Goal: Task Accomplishment & Management: Manage account settings

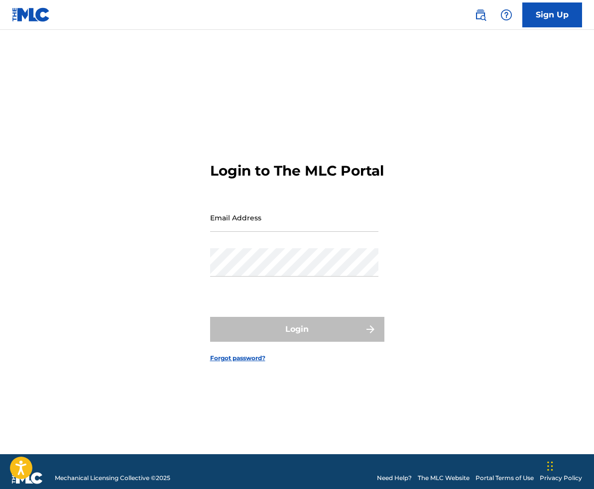
click at [231, 224] on input "Email Address" at bounding box center [294, 218] width 168 height 28
type input "[EMAIL_ADDRESS][DOMAIN_NAME]"
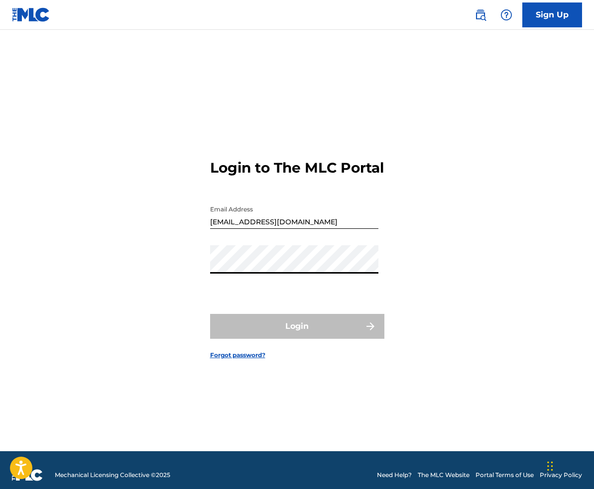
scroll to position [3, 0]
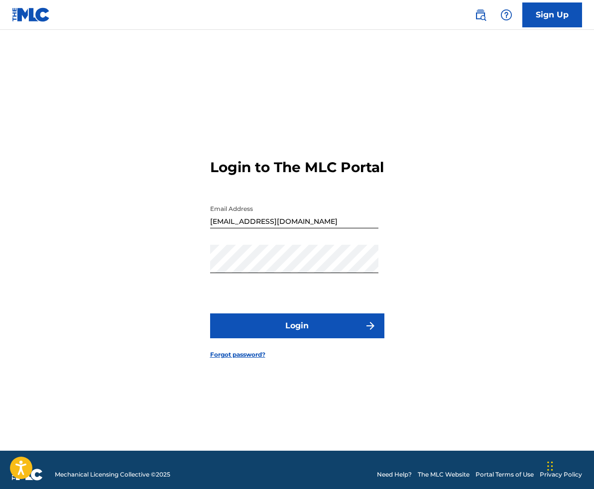
click at [322, 335] on button "Login" at bounding box center [297, 326] width 174 height 25
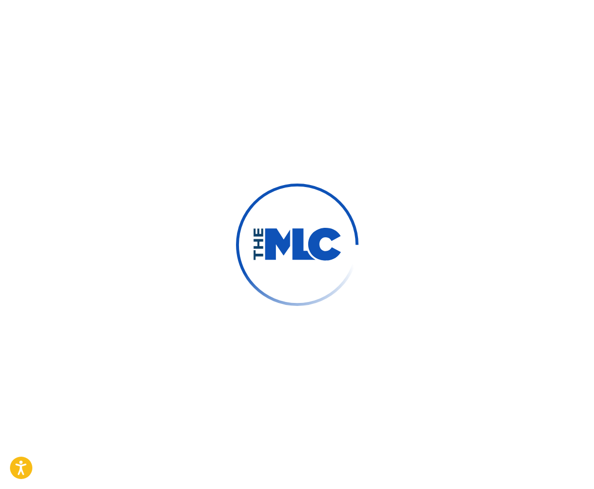
scroll to position [0, 0]
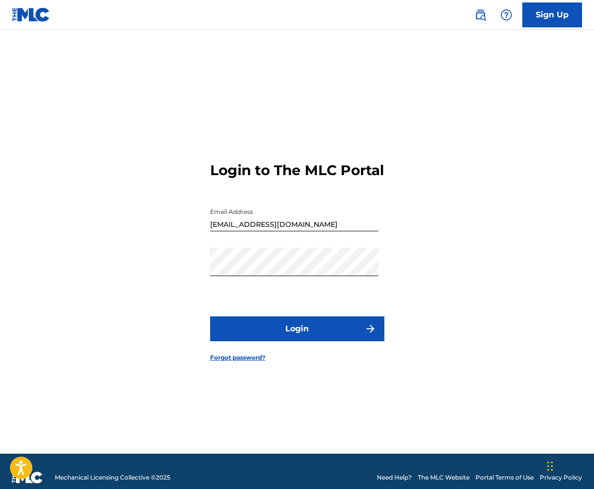
click at [303, 342] on button "Login" at bounding box center [297, 329] width 174 height 25
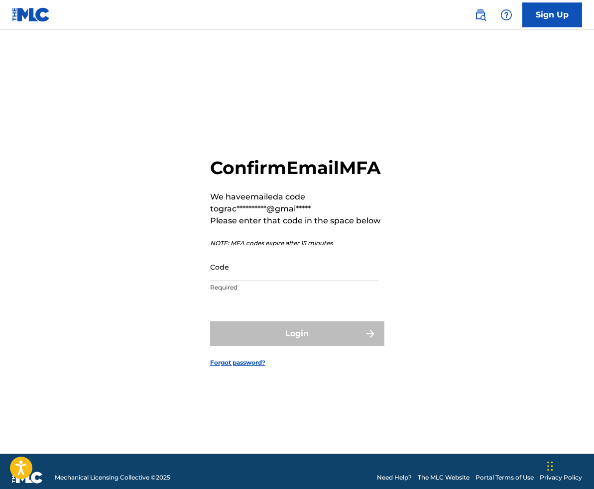
scroll to position [0, 0]
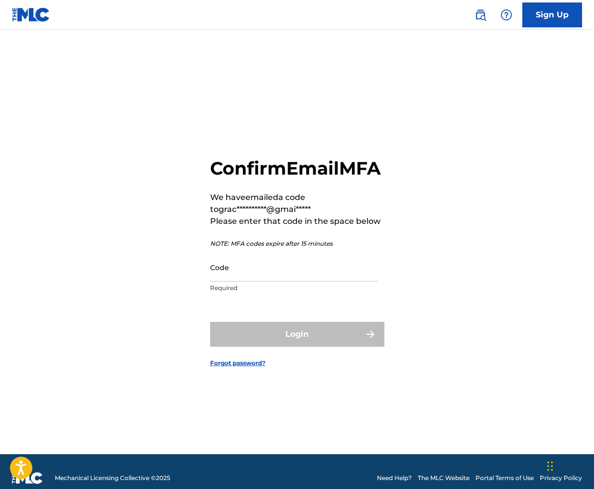
click at [240, 274] on input "Code" at bounding box center [294, 267] width 168 height 28
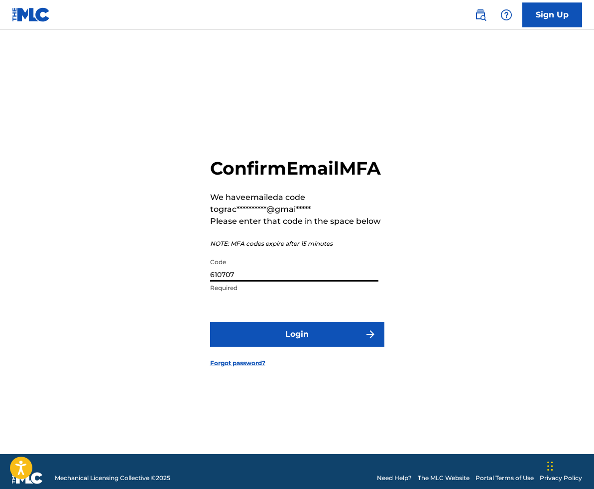
type input "610707"
click at [305, 341] on button "Login" at bounding box center [297, 334] width 174 height 25
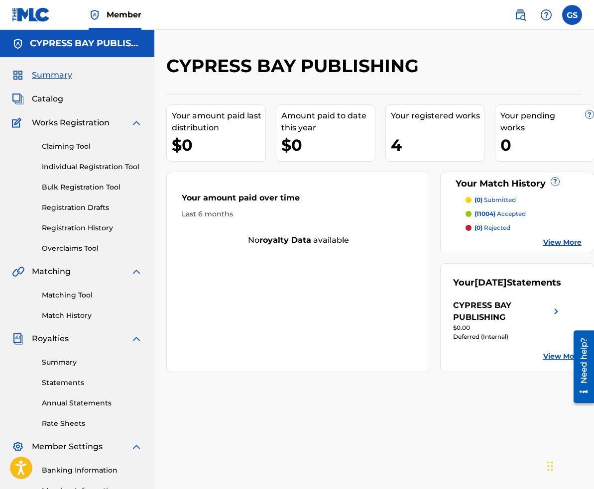
scroll to position [4, 0]
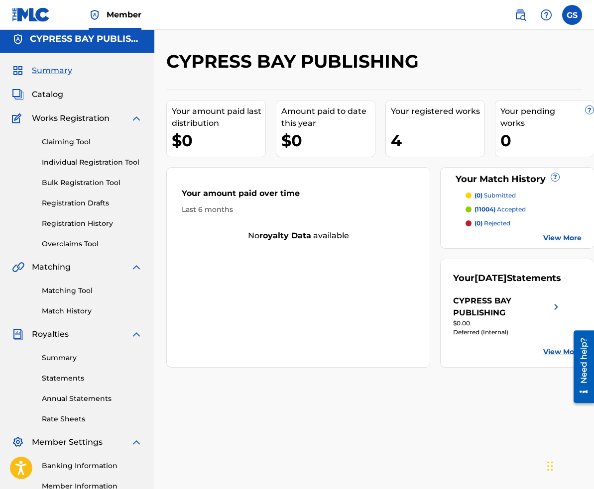
click at [559, 357] on link "View More" at bounding box center [562, 352] width 38 height 10
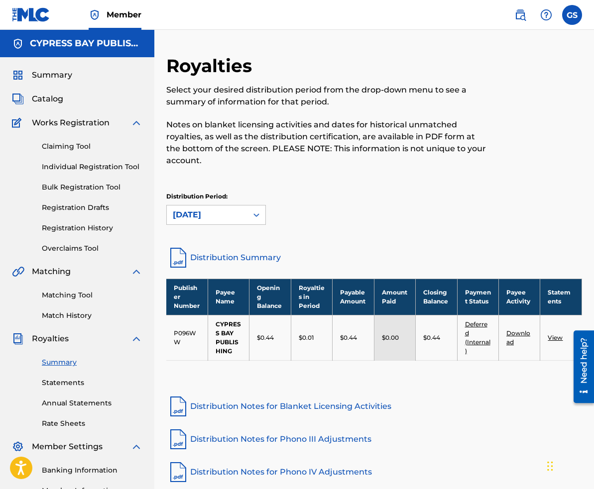
click at [553, 339] on link "View" at bounding box center [555, 337] width 15 height 7
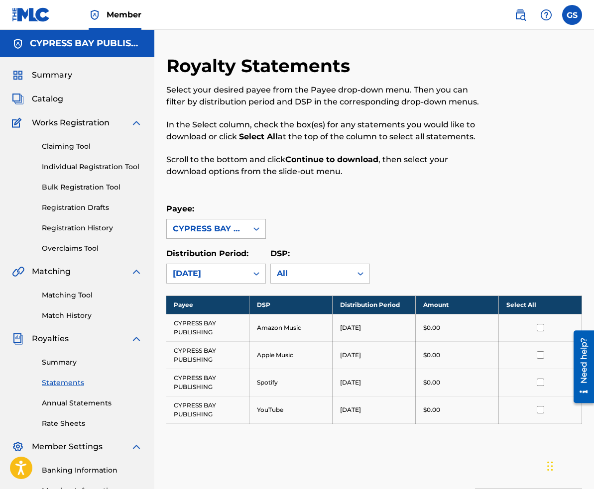
click at [256, 227] on icon at bounding box center [256, 229] width 10 height 10
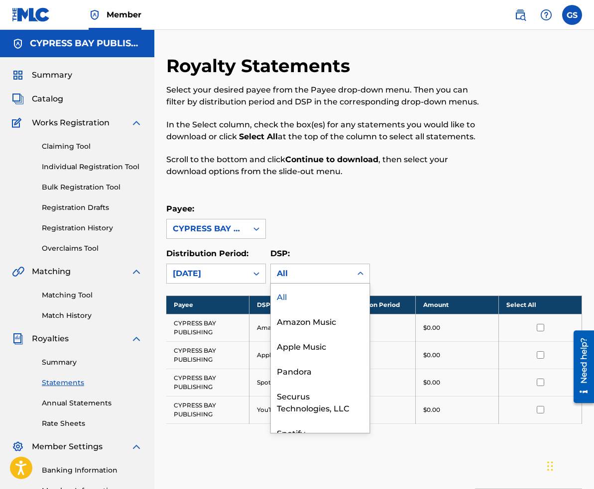
click at [349, 277] on div "All" at bounding box center [311, 273] width 81 height 19
click at [295, 324] on div "Amazon Music" at bounding box center [320, 321] width 99 height 25
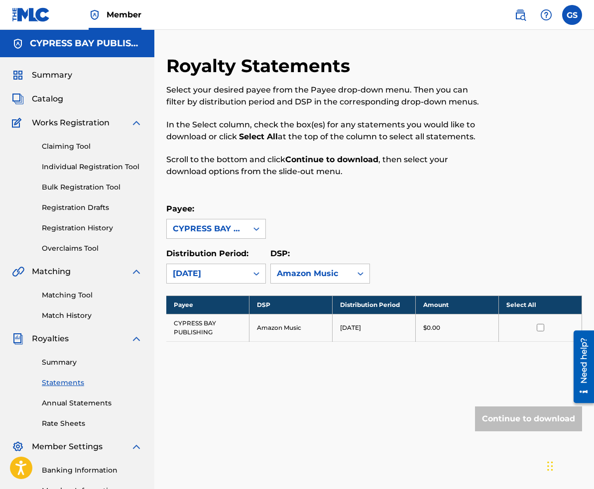
click at [30, 77] on link "Summary" at bounding box center [42, 75] width 60 height 12
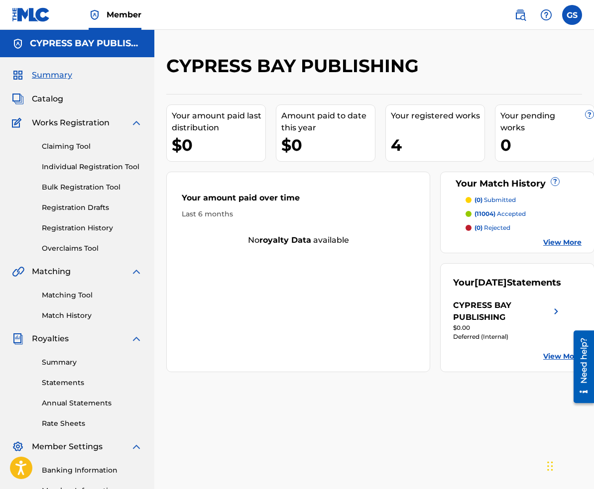
click at [227, 123] on div "Your amount paid last distribution" at bounding box center [219, 122] width 94 height 24
click at [306, 138] on div "$0" at bounding box center [328, 145] width 94 height 22
drag, startPoint x: 413, startPoint y: 146, endPoint x: 419, endPoint y: 147, distance: 6.1
click at [414, 146] on div "4" at bounding box center [438, 145] width 94 height 22
click at [517, 145] on div "0" at bounding box center [547, 145] width 94 height 22
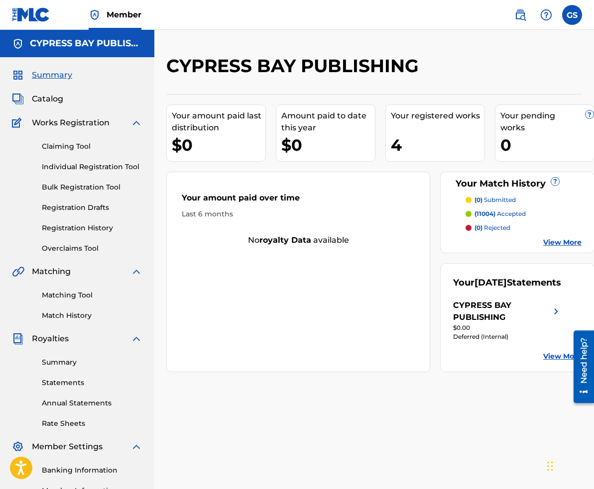
drag, startPoint x: 270, startPoint y: 231, endPoint x: 274, endPoint y: 226, distance: 5.7
click at [270, 230] on div "Your amount paid over time Last 6 months" at bounding box center [298, 205] width 263 height 57
click at [559, 244] on link "View More" at bounding box center [562, 242] width 38 height 10
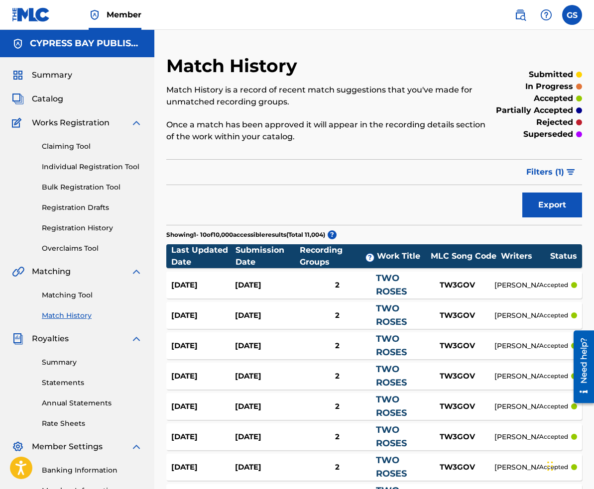
scroll to position [36, 0]
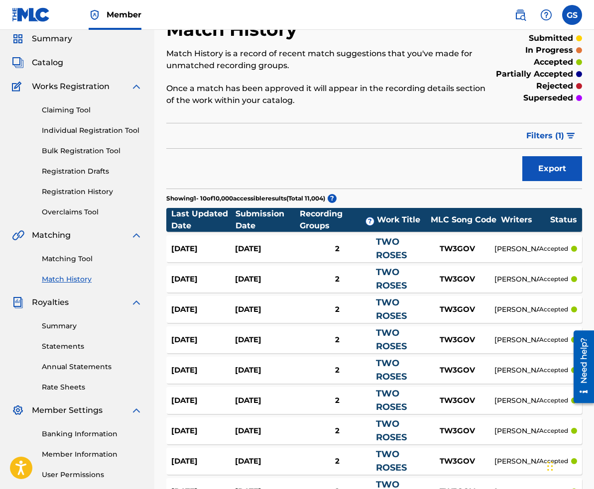
click at [59, 64] on span "Catalog" at bounding box center [47, 63] width 31 height 12
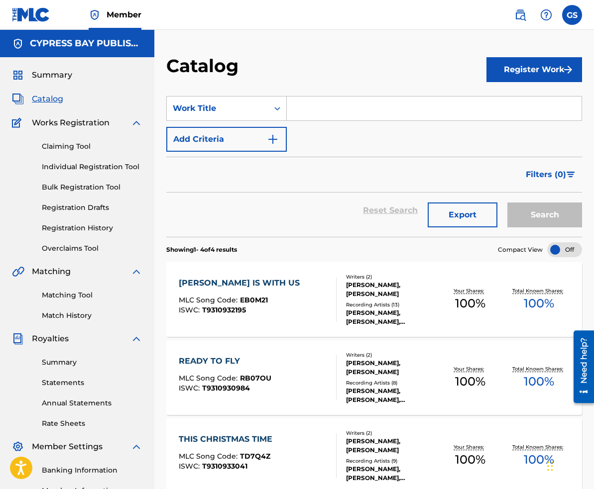
click at [465, 218] on button "Export" at bounding box center [463, 215] width 70 height 25
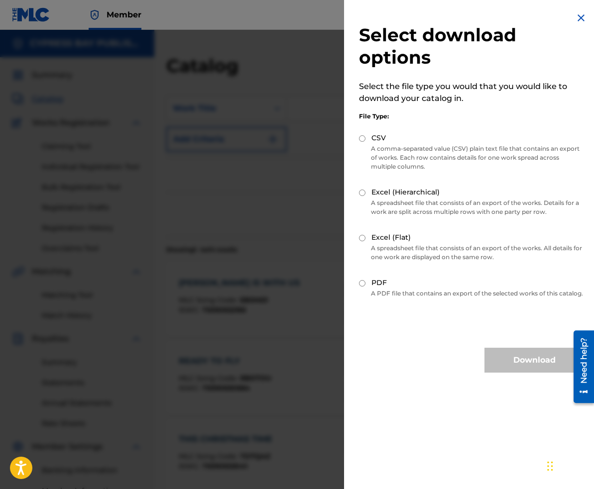
click at [360, 137] on input "CSV" at bounding box center [362, 138] width 6 height 6
radio input "true"
click at [521, 370] on button "Download" at bounding box center [534, 360] width 100 height 25
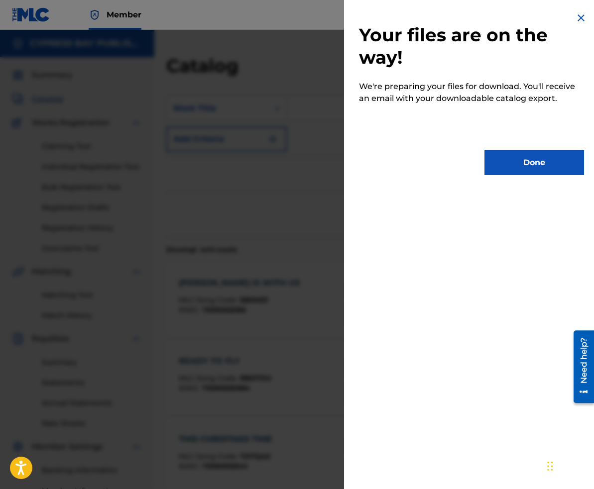
click at [527, 162] on button "Done" at bounding box center [534, 162] width 100 height 25
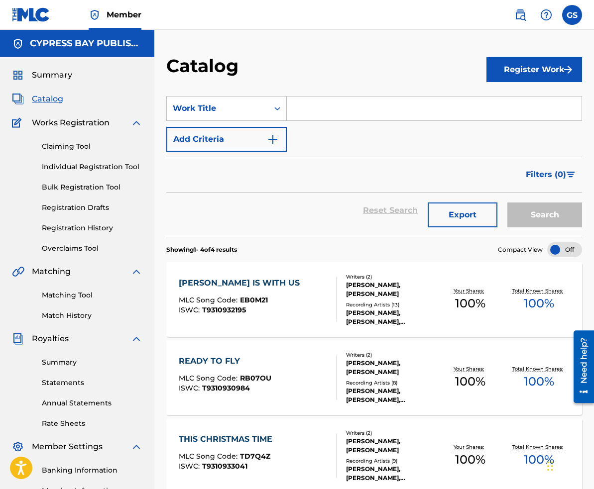
click at [451, 219] on button "Export" at bounding box center [463, 215] width 70 height 25
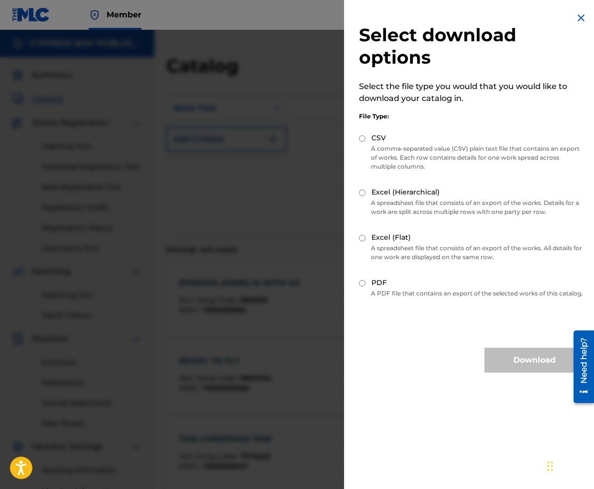
click at [361, 192] on input "Excel (Hierarchical)" at bounding box center [362, 193] width 6 height 6
radio input "true"
click at [509, 369] on button "Download" at bounding box center [534, 360] width 100 height 25
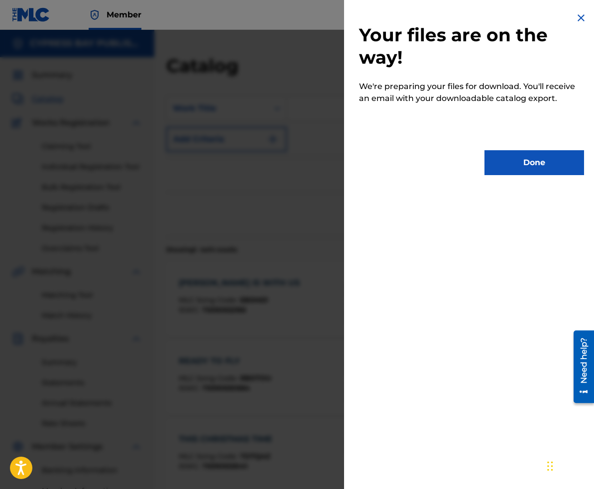
click at [501, 165] on button "Done" at bounding box center [534, 162] width 100 height 25
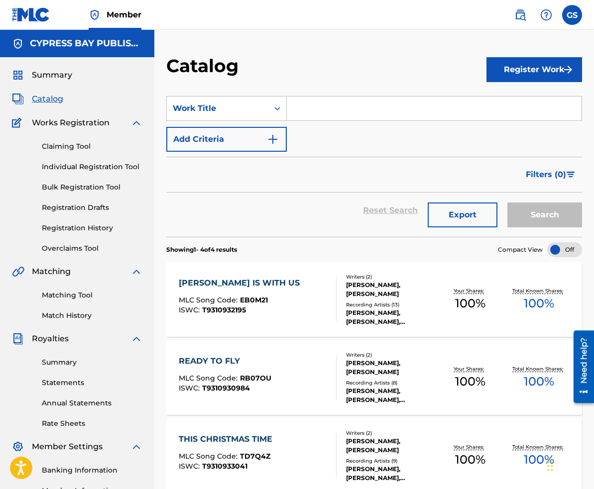
click at [453, 220] on button "Export" at bounding box center [463, 215] width 70 height 25
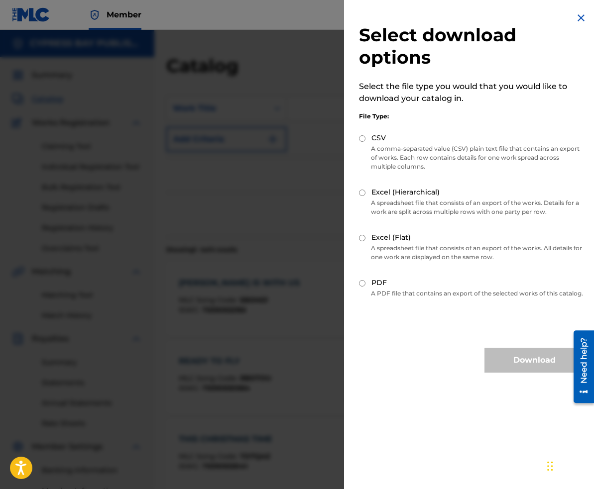
click at [362, 238] on input "Excel (Flat)" at bounding box center [362, 238] width 6 height 6
radio input "true"
click at [512, 367] on button "Download" at bounding box center [534, 360] width 100 height 25
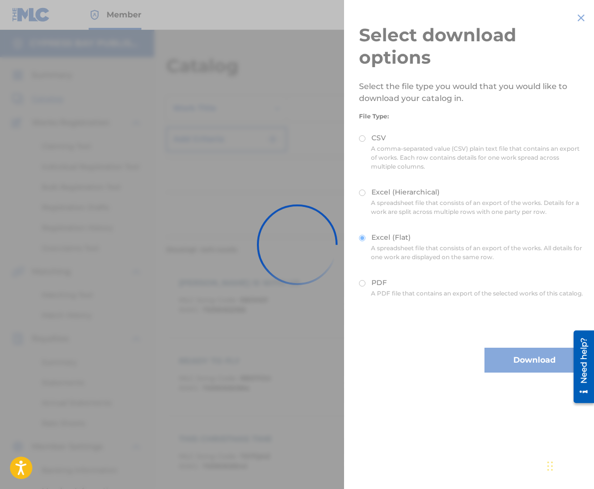
scroll to position [2, 0]
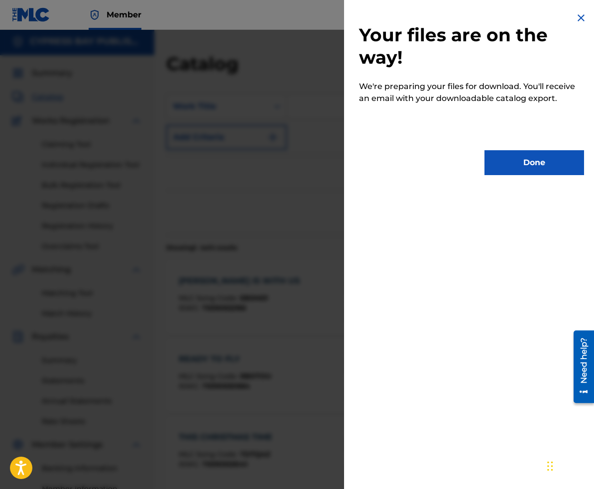
click at [526, 168] on button "Done" at bounding box center [534, 162] width 100 height 25
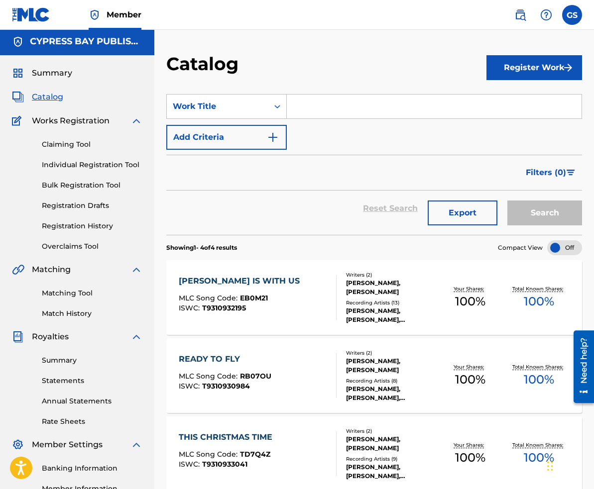
click at [451, 217] on button "Export" at bounding box center [463, 213] width 70 height 25
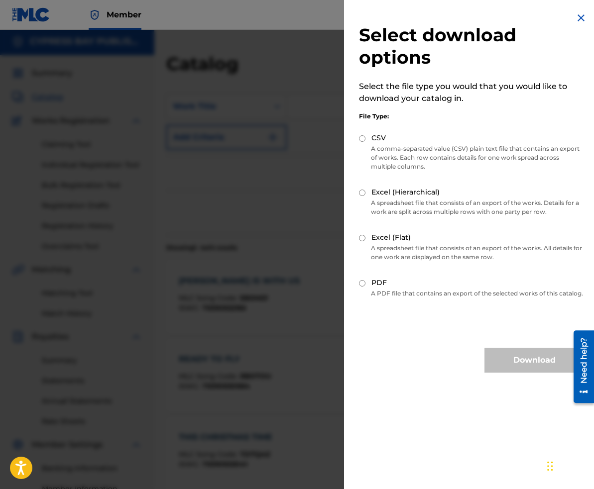
drag, startPoint x: 363, startPoint y: 283, endPoint x: 369, endPoint y: 300, distance: 17.7
click at [363, 283] on input "PDF" at bounding box center [362, 283] width 6 height 6
radio input "true"
click at [534, 373] on button "Download" at bounding box center [534, 360] width 100 height 25
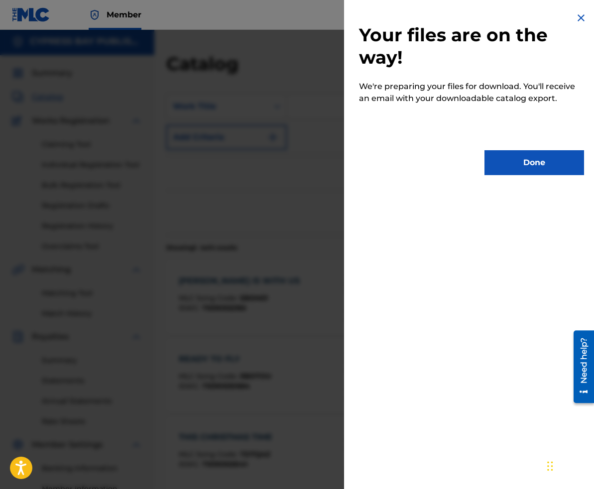
click at [533, 164] on button "Done" at bounding box center [534, 162] width 100 height 25
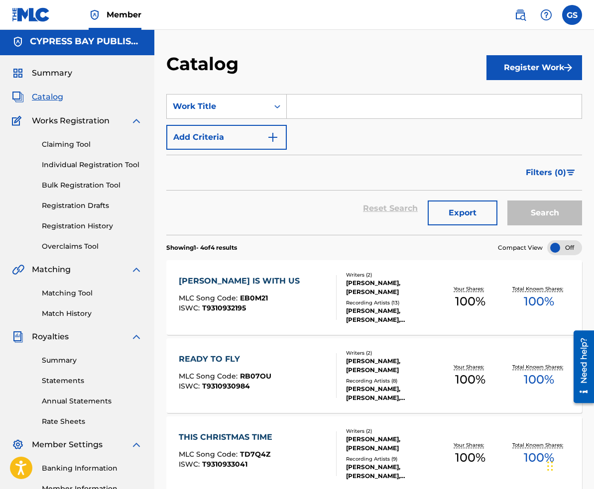
click at [520, 16] on img at bounding box center [520, 15] width 12 height 12
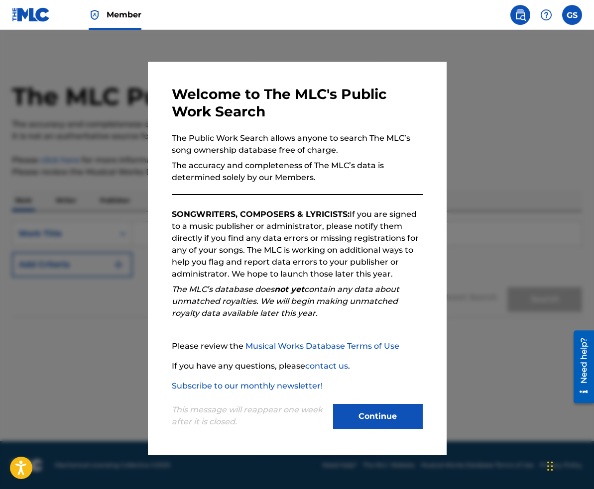
click at [371, 416] on button "Continue" at bounding box center [378, 416] width 90 height 25
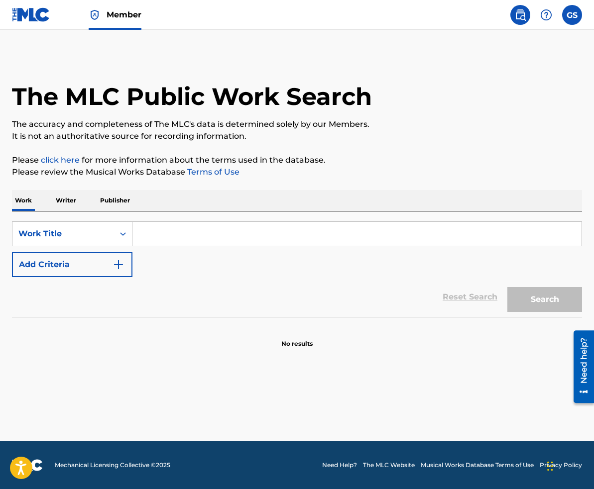
click at [523, 14] on img at bounding box center [520, 15] width 12 height 12
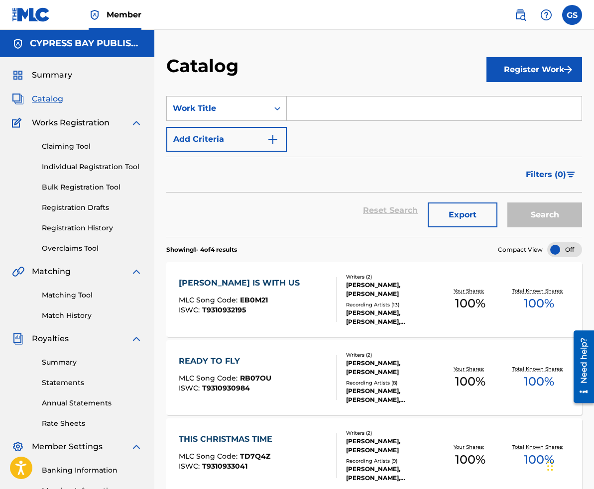
scroll to position [0, 0]
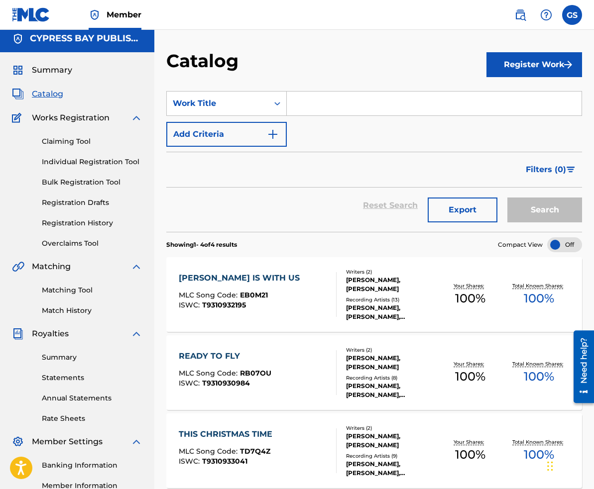
click at [137, 124] on div "Works Registration Claiming Tool Individual Registration Tool Bulk Registration…" at bounding box center [77, 180] width 130 height 137
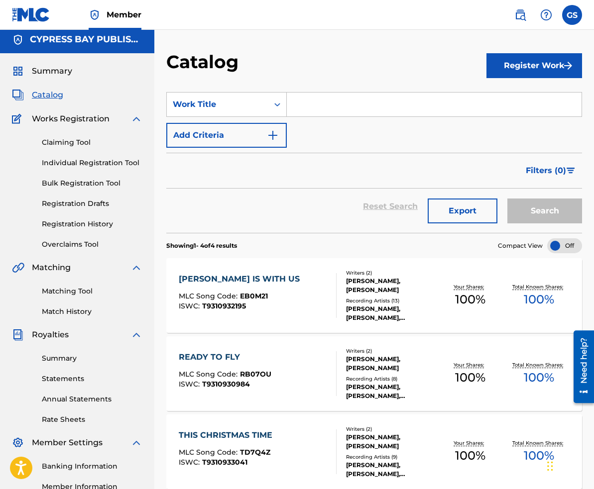
click at [135, 120] on img at bounding box center [136, 119] width 12 height 12
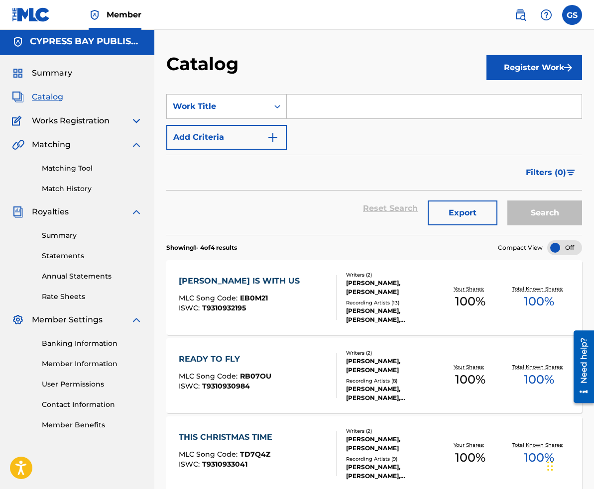
click at [136, 119] on img at bounding box center [136, 121] width 12 height 12
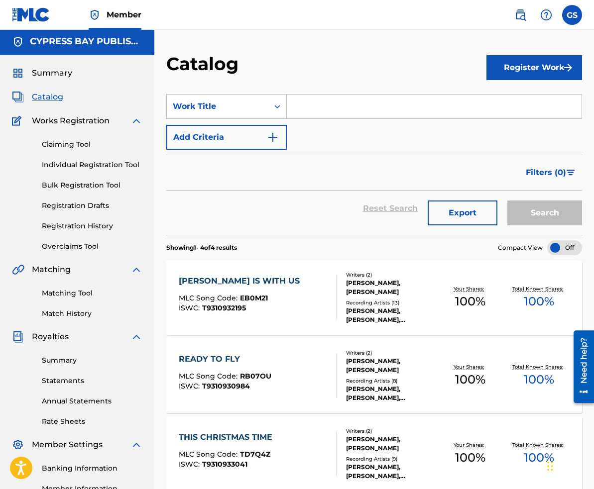
click at [79, 145] on link "Claiming Tool" at bounding box center [92, 144] width 101 height 10
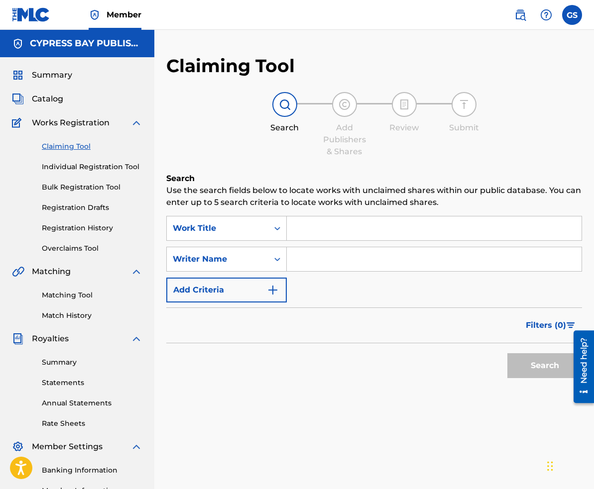
click at [74, 167] on link "Individual Registration Tool" at bounding box center [92, 167] width 101 height 10
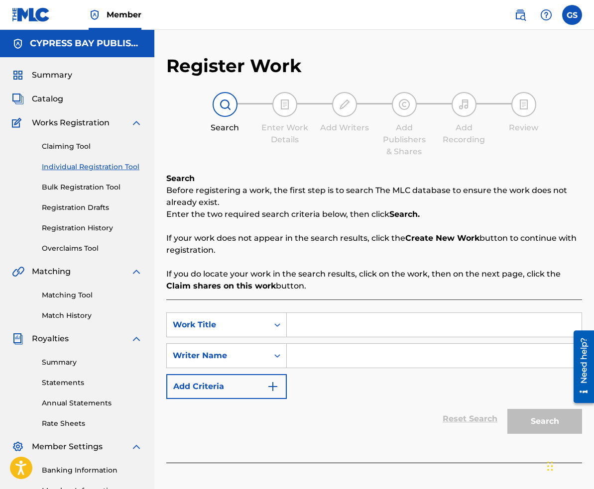
click at [69, 189] on link "Bulk Registration Tool" at bounding box center [92, 187] width 101 height 10
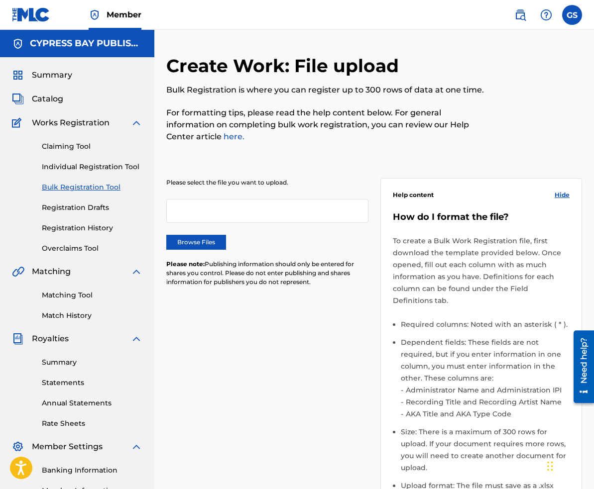
click at [63, 210] on link "Registration Drafts" at bounding box center [92, 208] width 101 height 10
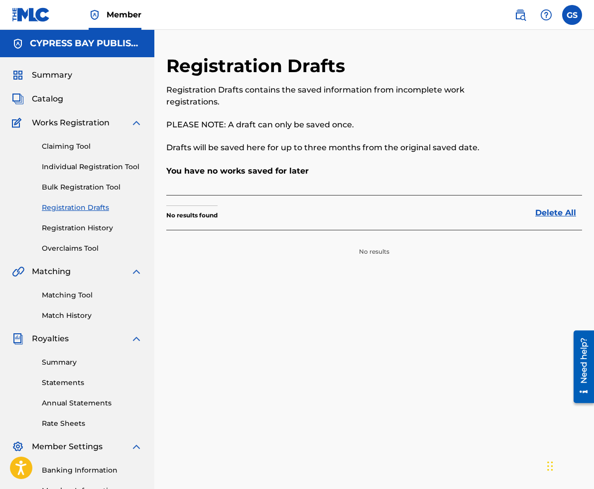
click at [62, 229] on link "Registration History" at bounding box center [92, 228] width 101 height 10
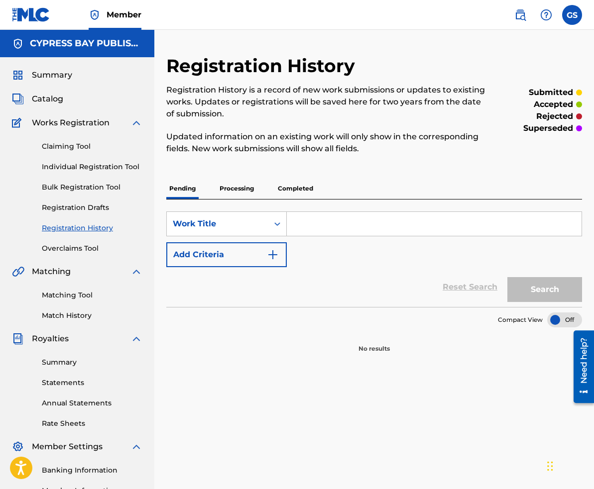
click at [57, 250] on link "Overclaims Tool" at bounding box center [92, 248] width 101 height 10
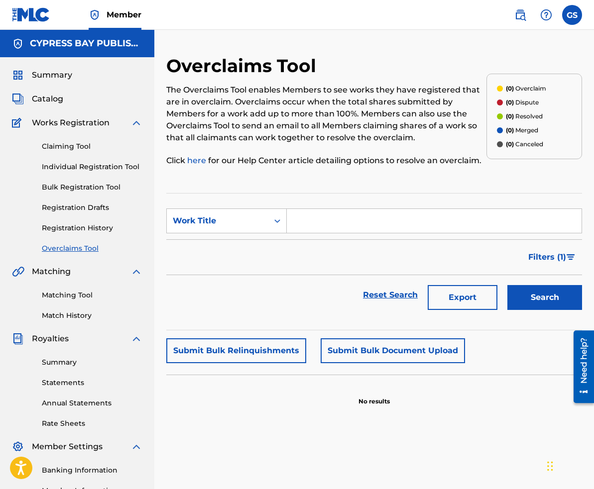
click at [53, 295] on link "Matching Tool" at bounding box center [92, 295] width 101 height 10
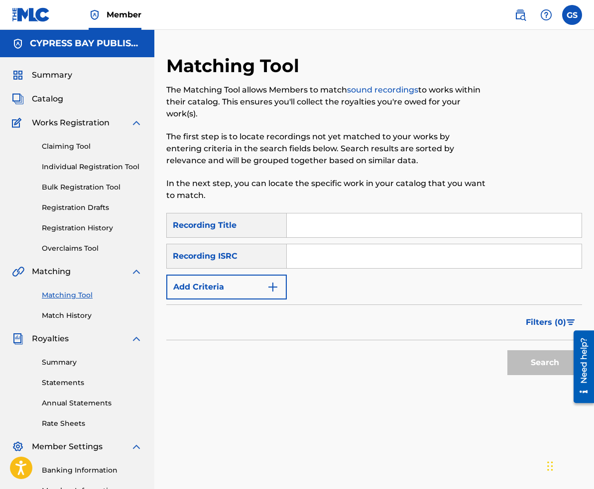
click at [69, 317] on link "Match History" at bounding box center [92, 316] width 101 height 10
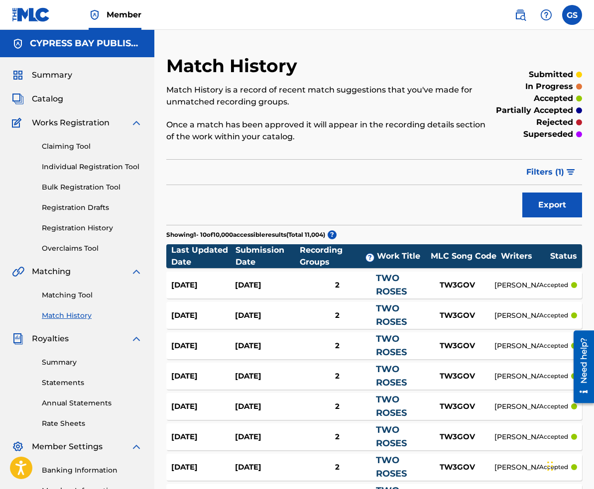
click at [67, 364] on link "Summary" at bounding box center [92, 362] width 101 height 10
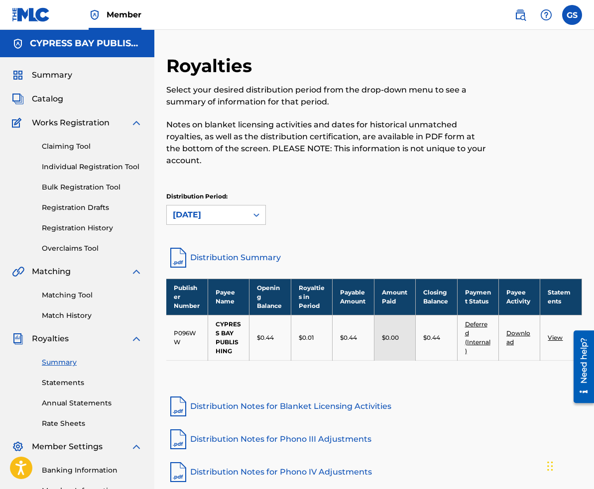
click at [51, 382] on link "Statements" at bounding box center [92, 383] width 101 height 10
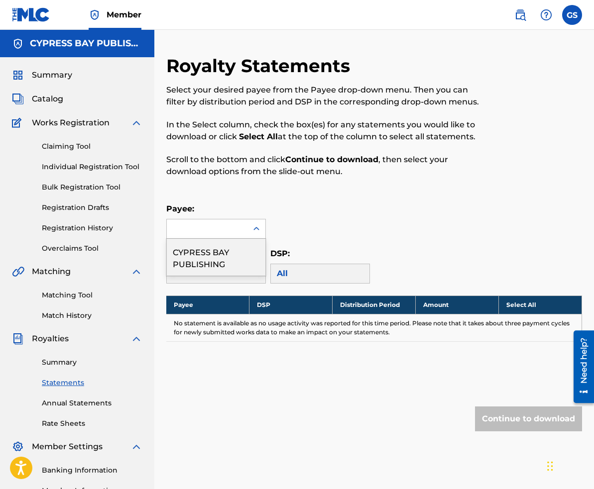
click at [256, 231] on icon at bounding box center [256, 229] width 10 height 10
click at [319, 230] on div "Payee:" at bounding box center [374, 221] width 416 height 36
click at [193, 320] on td "No statement is available as no usage activity was reported for this time perio…" at bounding box center [374, 327] width 416 height 27
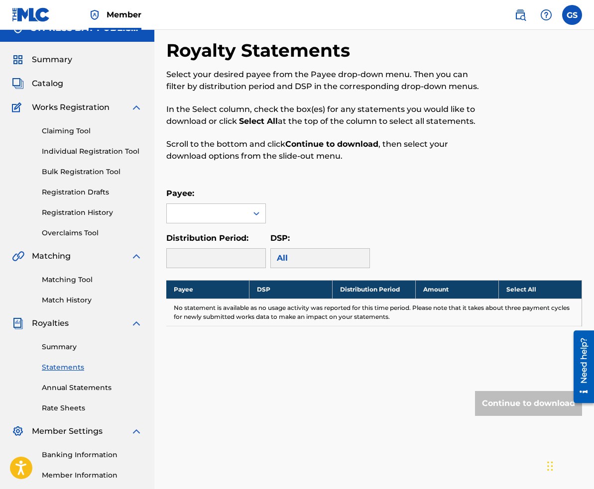
scroll to position [22, 0]
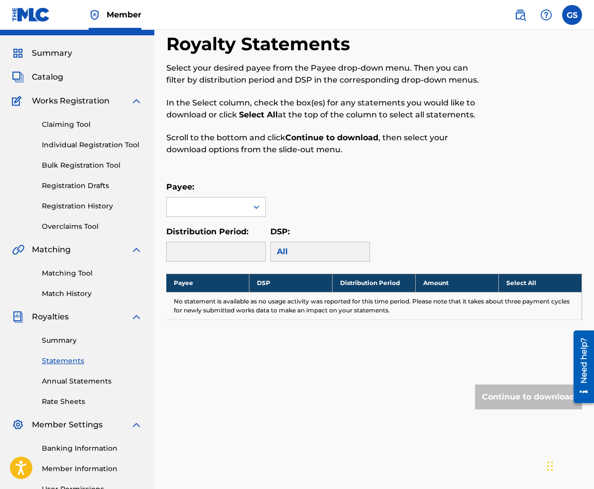
click at [74, 383] on link "Annual Statements" at bounding box center [92, 381] width 101 height 10
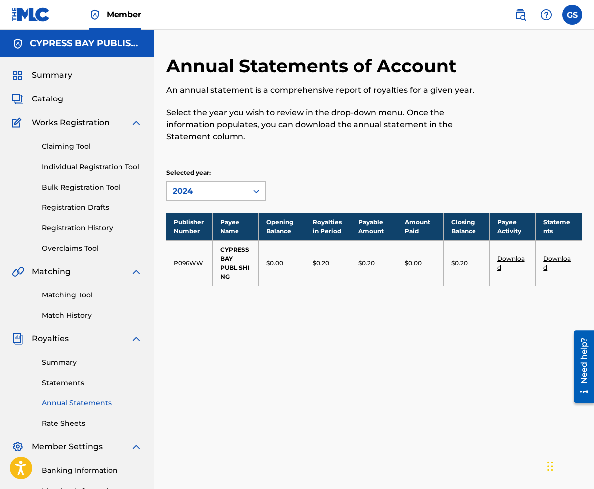
click at [505, 258] on link "Download" at bounding box center [510, 263] width 27 height 16
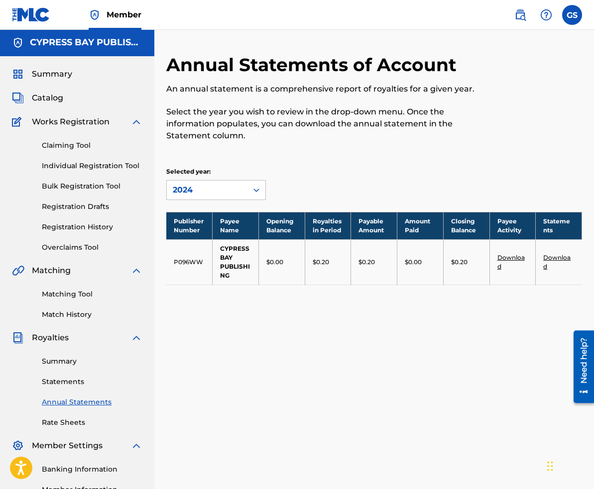
click at [585, 375] on div "Need help?" at bounding box center [583, 361] width 13 height 46
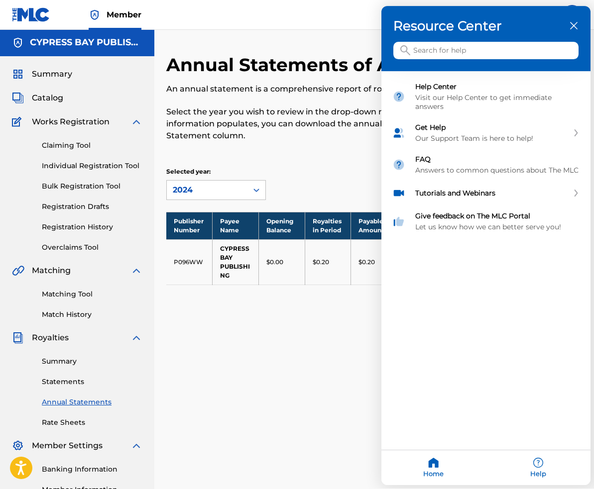
click at [252, 193] on div at bounding box center [297, 244] width 594 height 489
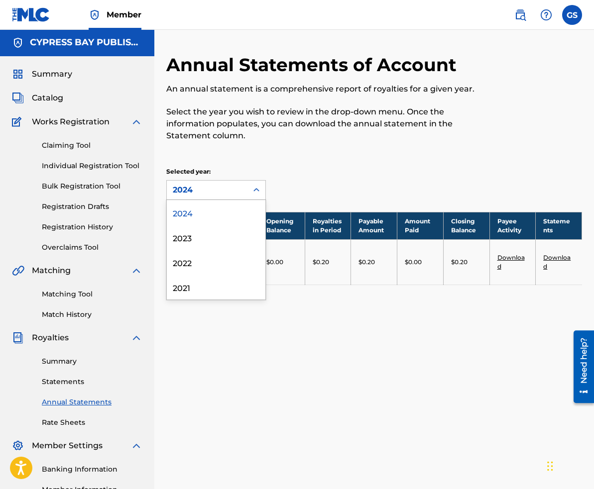
click at [251, 192] on icon at bounding box center [256, 190] width 10 height 10
click at [184, 216] on div "2024" at bounding box center [216, 212] width 99 height 25
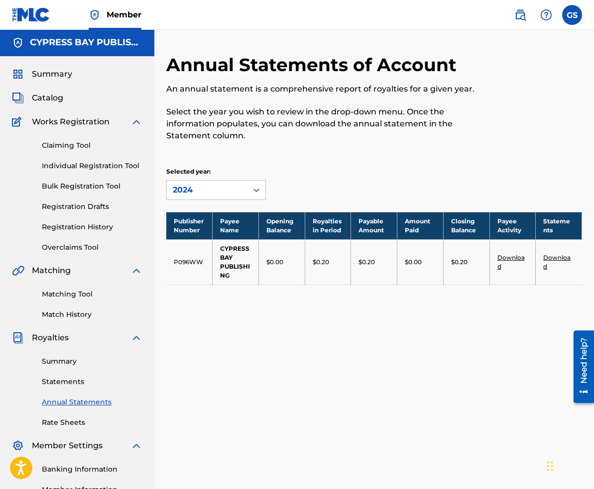
click at [84, 467] on link "Banking Information" at bounding box center [92, 469] width 101 height 10
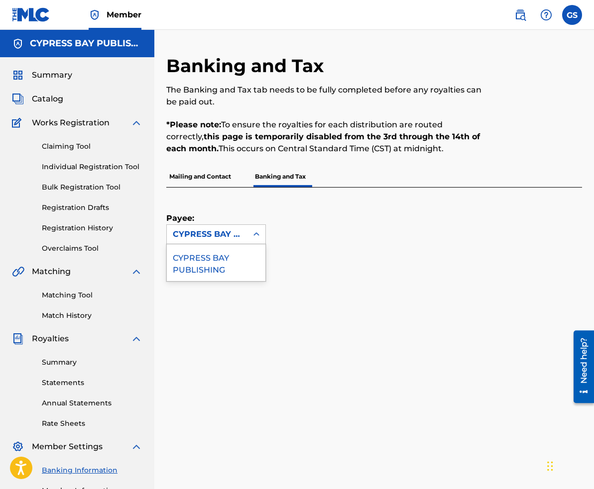
click at [253, 237] on icon at bounding box center [256, 235] width 10 height 10
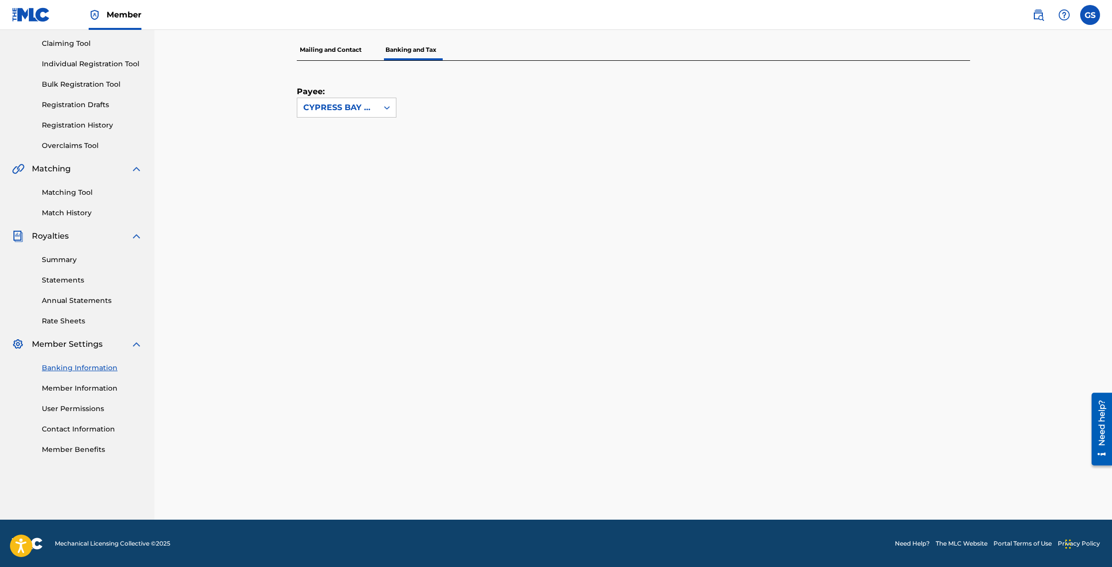
scroll to position [51, 0]
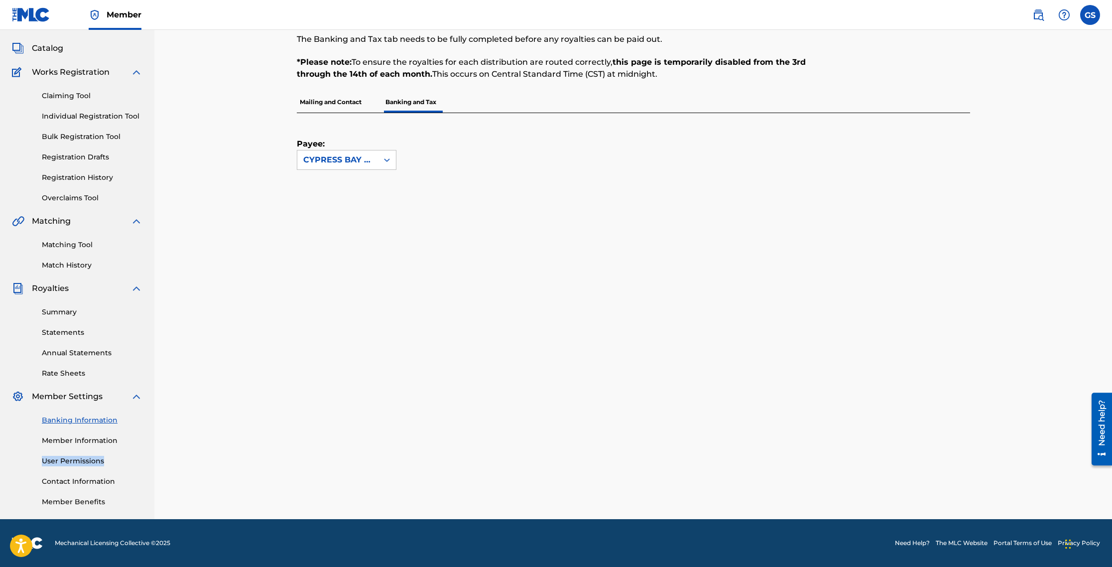
drag, startPoint x: 146, startPoint y: 453, endPoint x: 135, endPoint y: 465, distance: 16.6
click at [138, 467] on div "Summary Catalog Works Registration Claiming Tool Individual Registration Tool B…" at bounding box center [77, 262] width 154 height 512
click at [96, 441] on link "Member Information" at bounding box center [92, 440] width 101 height 10
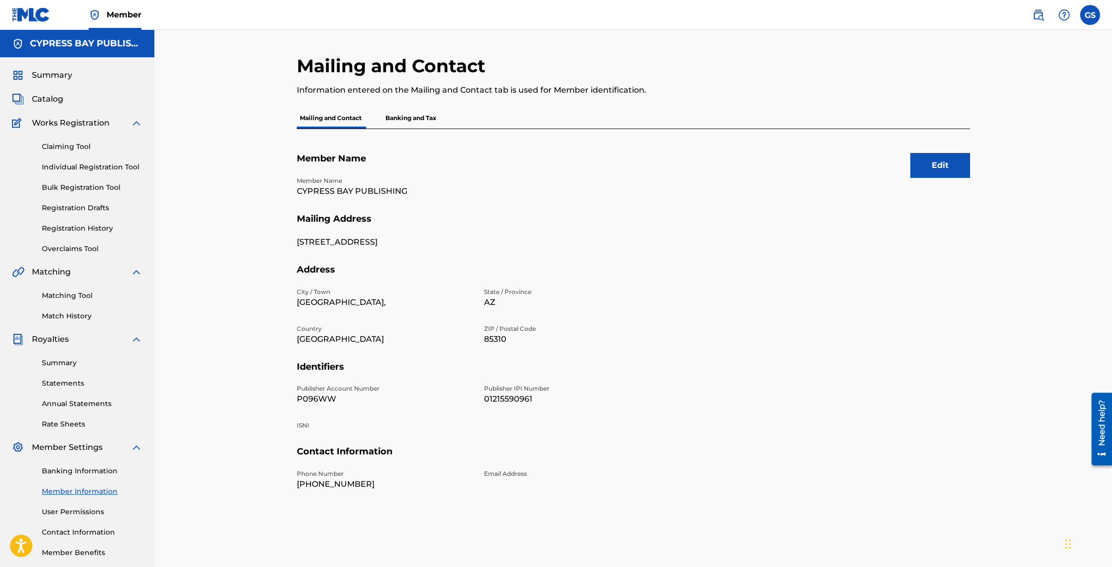
drag, startPoint x: 75, startPoint y: 540, endPoint x: 81, endPoint y: 537, distance: 6.5
click at [77, 489] on div "Banking Information Member Information User Permissions Contact Information Mem…" at bounding box center [77, 505] width 130 height 105
click at [87, 489] on link "Contact Information" at bounding box center [92, 532] width 101 height 10
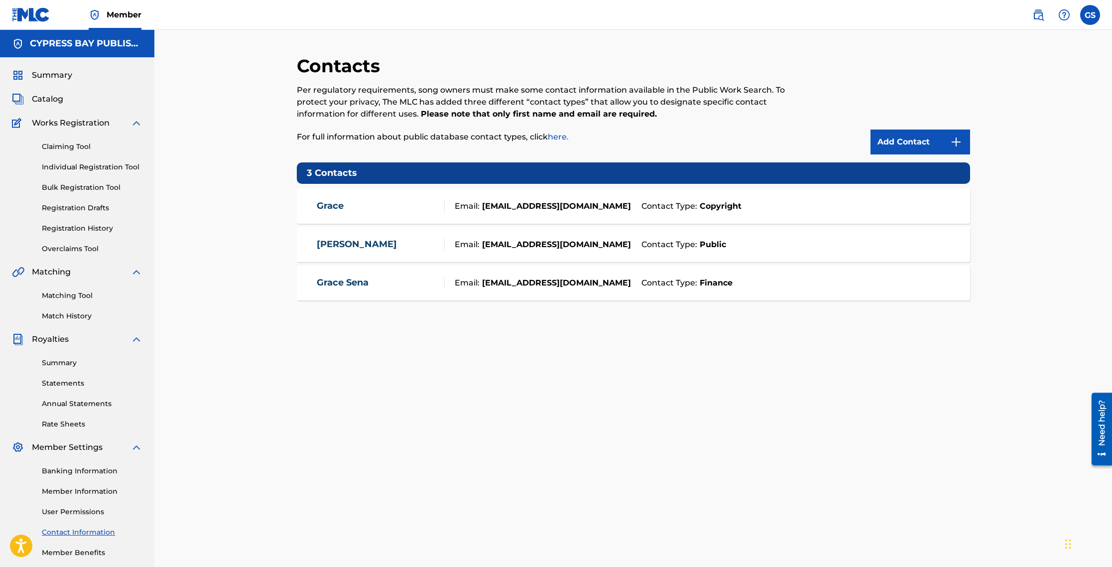
click at [593, 12] on label at bounding box center [1090, 15] width 20 height 20
click at [593, 15] on input "GS [PERSON_NAME] [EMAIL_ADDRESS][DOMAIN_NAME] Notification Preferences Profile …" at bounding box center [1090, 15] width 0 height 0
click at [593, 144] on p "Log out" at bounding box center [993, 140] width 23 height 9
click at [593, 15] on input "GS [PERSON_NAME] [EMAIL_ADDRESS][DOMAIN_NAME] Notification Preferences Profile …" at bounding box center [1090, 15] width 0 height 0
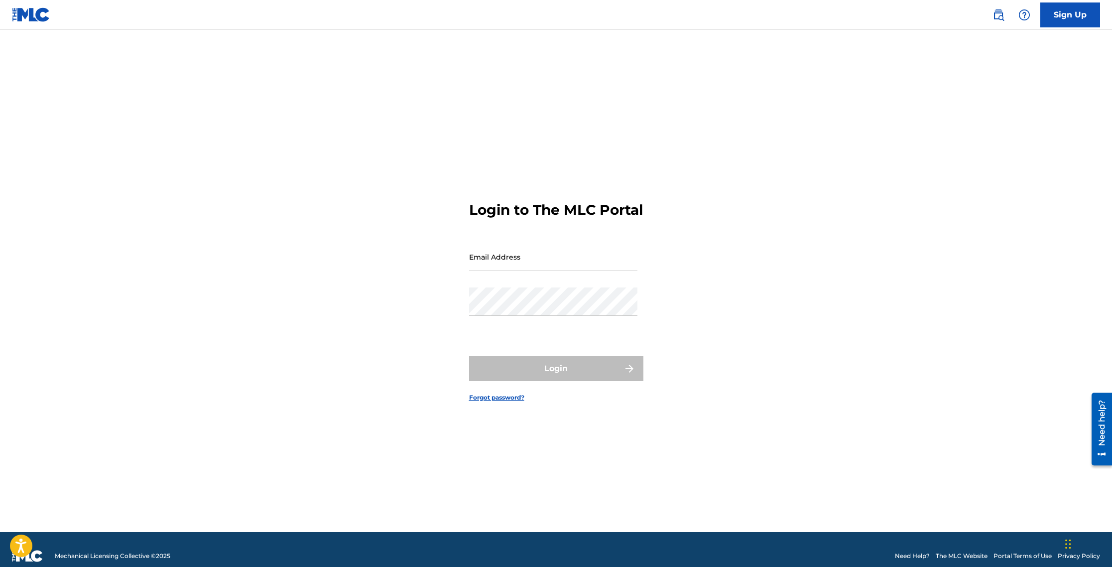
click at [593, 392] on div "Login to The MLC Portal Email Address Password Login Forgot password?" at bounding box center [556, 293] width 697 height 477
